Goal: Use online tool/utility

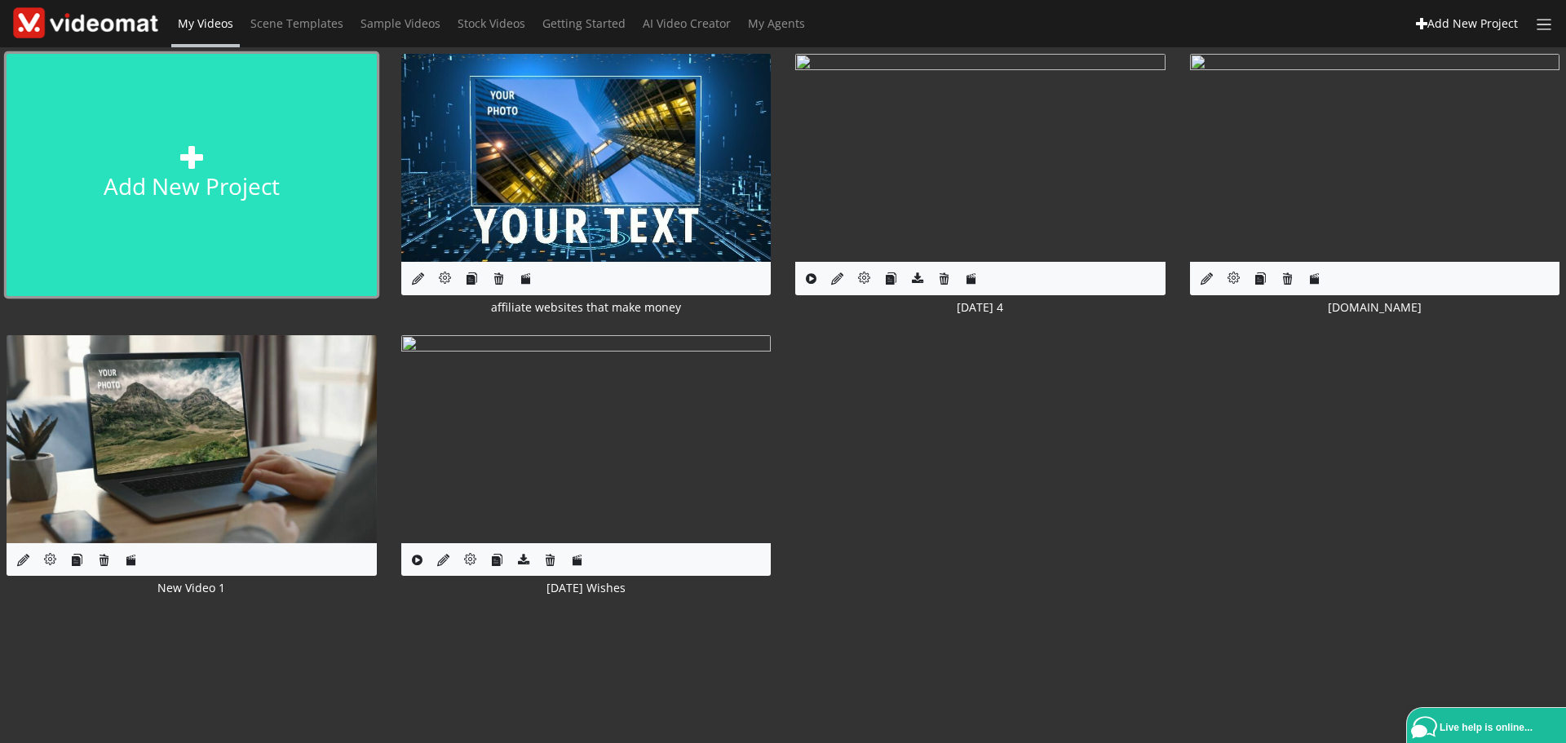
click at [195, 160] on icon at bounding box center [191, 157] width 23 height 23
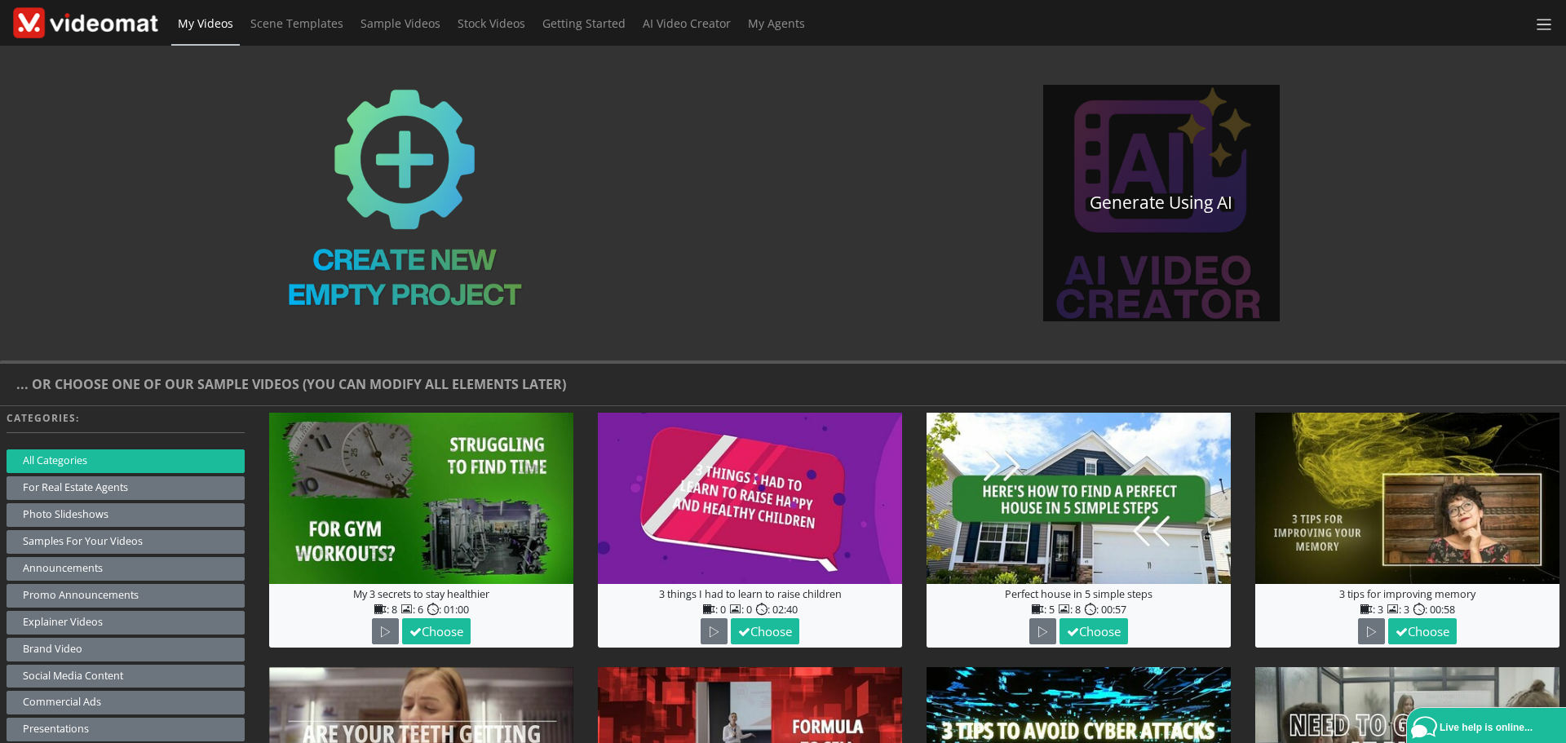
click at [1117, 193] on img at bounding box center [1161, 203] width 237 height 237
click at [1137, 208] on link "Generate using AI" at bounding box center [1161, 203] width 237 height 237
